Goal: Answer question/provide support

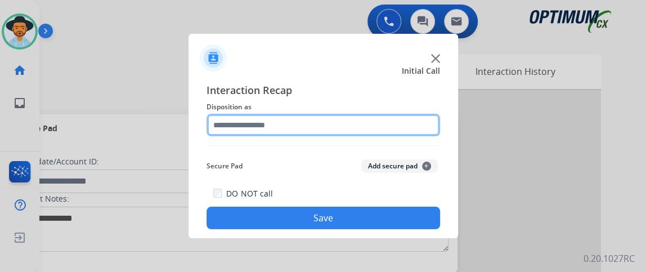
click at [296, 122] on input "text" at bounding box center [322, 125] width 233 height 23
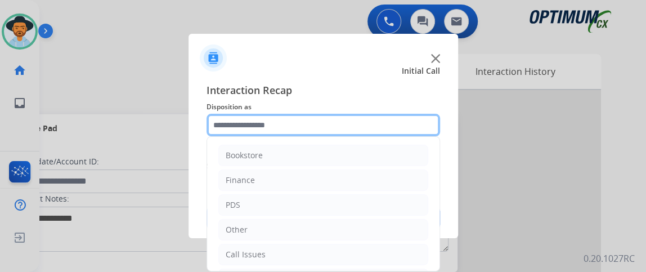
scroll to position [74, 0]
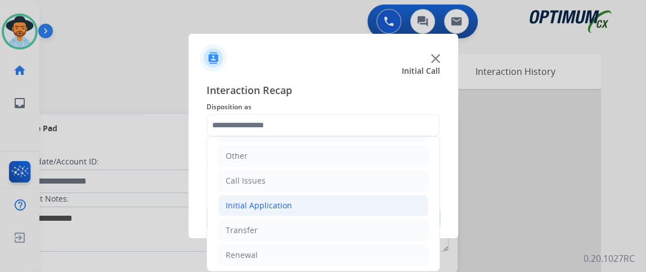
click at [376, 208] on li "Initial Application" at bounding box center [323, 205] width 210 height 21
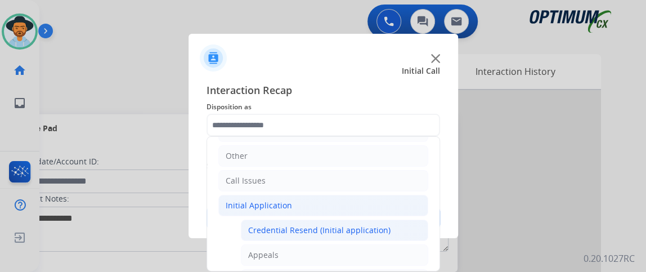
click at [377, 224] on div "Credential Resend (Initial application)" at bounding box center [319, 229] width 142 height 11
type input "**********"
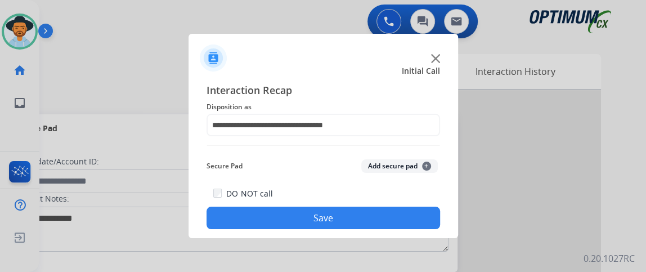
click at [377, 224] on button "Save" at bounding box center [322, 217] width 233 height 23
